Goal: Information Seeking & Learning: Learn about a topic

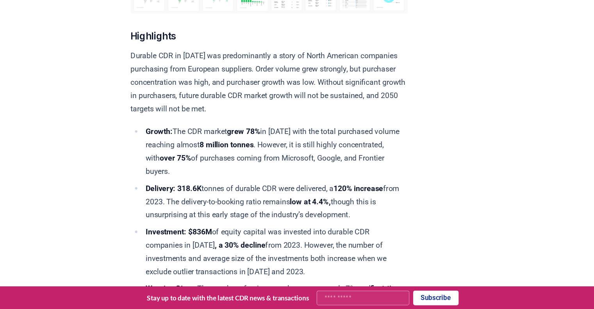
scroll to position [3144, 0]
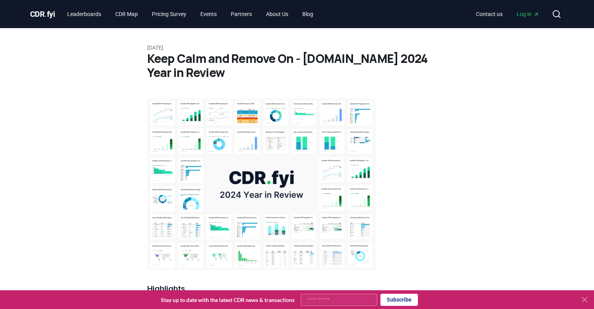
click at [268, 106] on img at bounding box center [261, 184] width 229 height 172
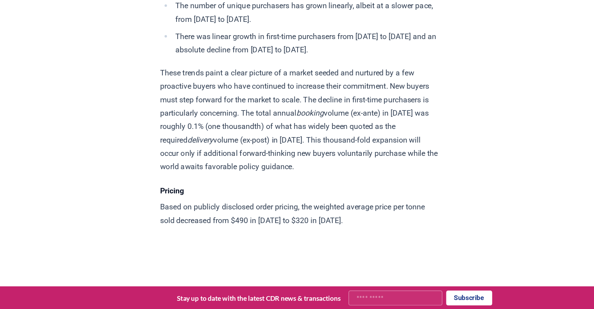
scroll to position [3038, 0]
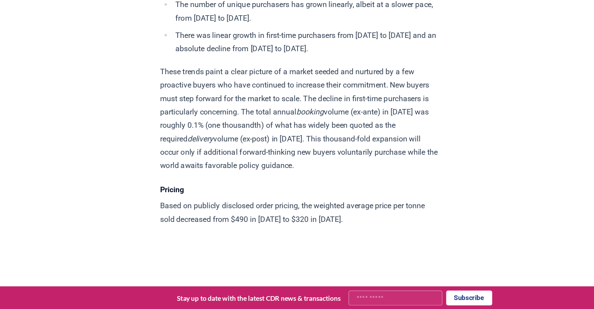
click at [223, 197] on p "These trends paint a clear picture of a market seeded and nurtured by a few pro…" at bounding box center [261, 154] width 229 height 88
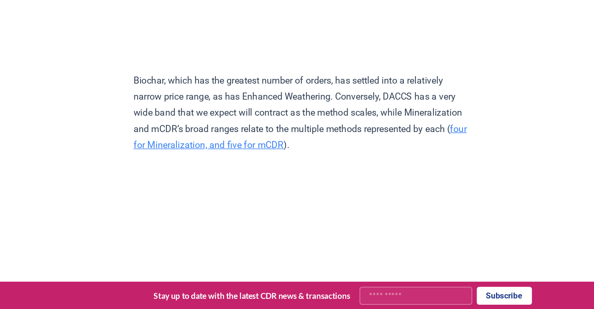
scroll to position [3558, 0]
